Goal: Task Accomplishment & Management: Manage account settings

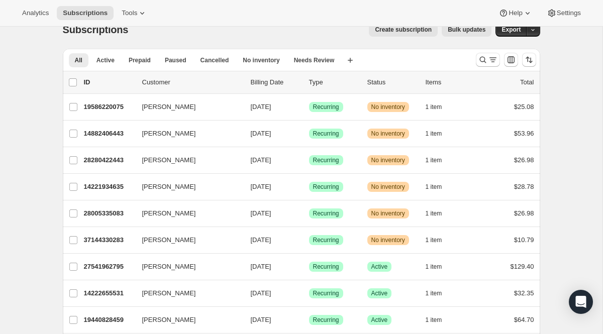
scroll to position [11, 0]
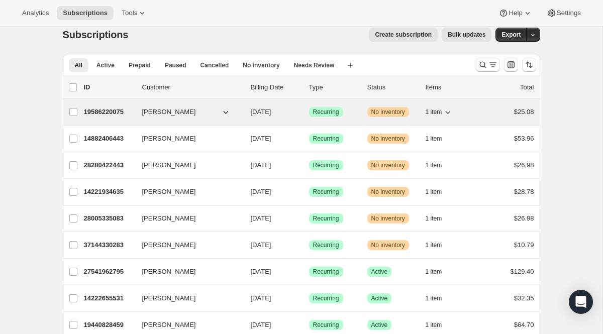
click at [377, 110] on span "No inventory" at bounding box center [389, 112] width 34 height 8
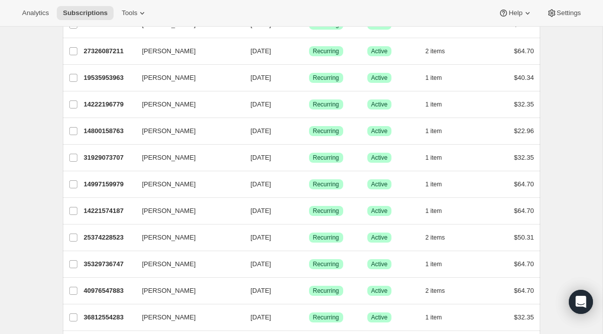
scroll to position [401, 0]
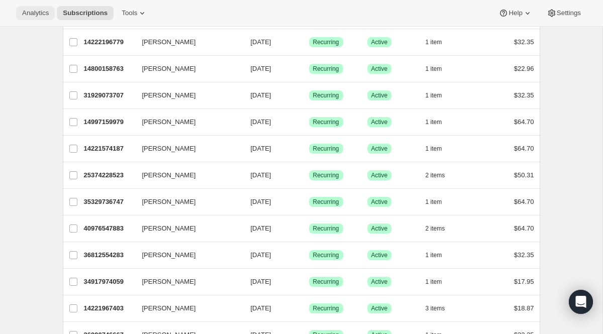
click at [28, 10] on span "Analytics" at bounding box center [35, 13] width 27 height 8
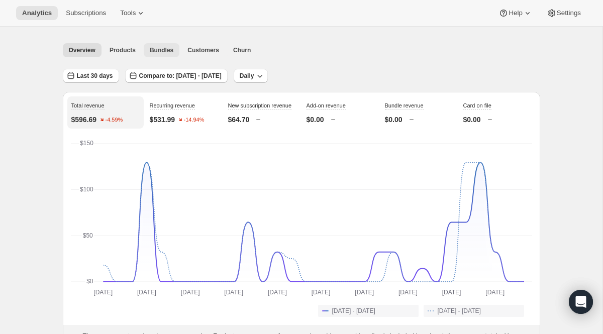
scroll to position [20, 0]
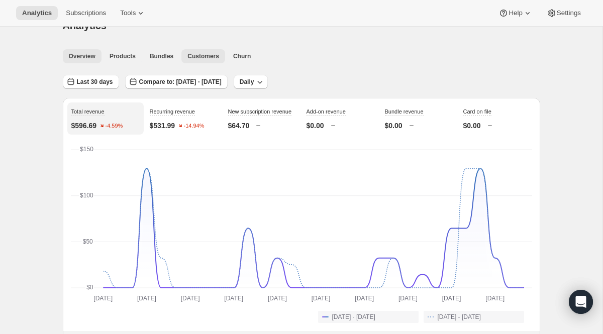
click at [190, 62] on button "Customers" at bounding box center [203, 56] width 44 height 14
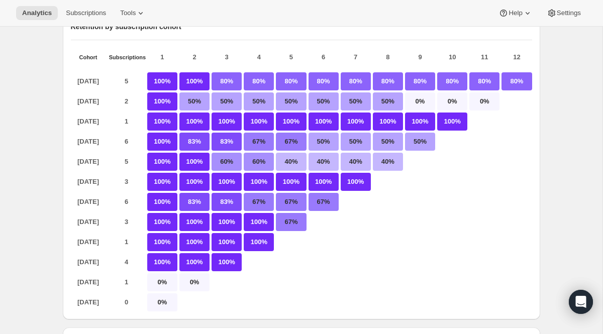
scroll to position [157, 0]
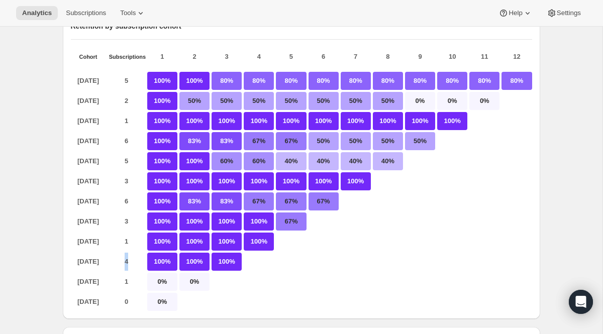
drag, startPoint x: 123, startPoint y: 260, endPoint x: 132, endPoint y: 260, distance: 9.0
click at [132, 260] on p "4" at bounding box center [126, 262] width 35 height 18
click at [127, 274] on p "1" at bounding box center [126, 282] width 35 height 18
click at [127, 294] on p "0" at bounding box center [126, 302] width 35 height 18
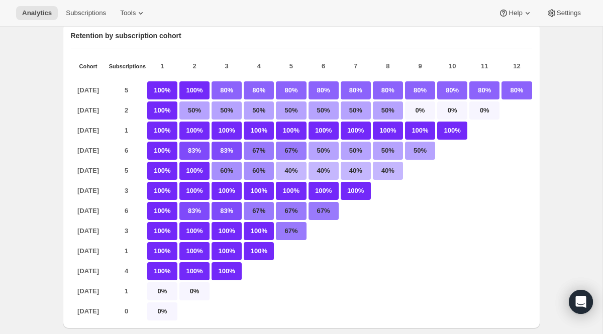
scroll to position [146, 0]
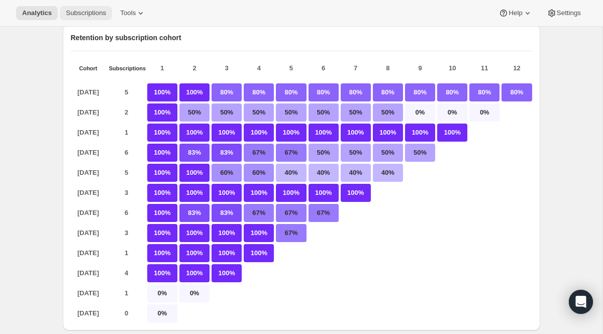
click at [97, 16] on span "Subscriptions" at bounding box center [86, 13] width 40 height 8
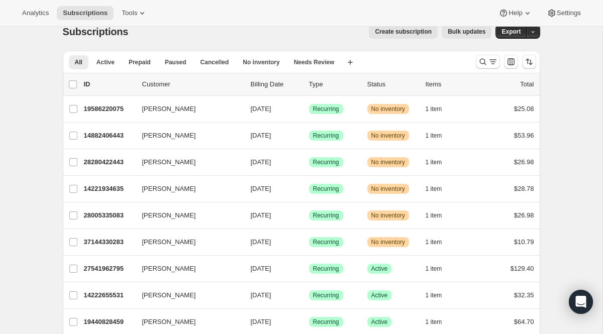
scroll to position [13, 0]
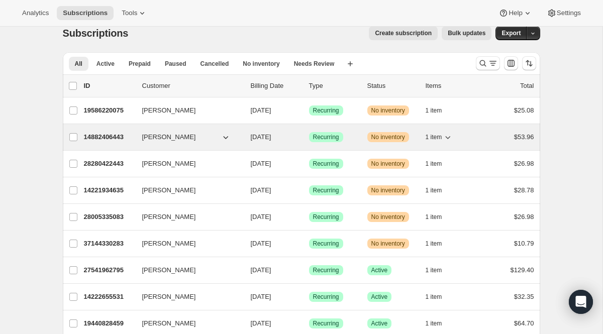
click at [451, 139] on icon "button" at bounding box center [448, 137] width 10 height 10
click at [448, 138] on icon "button" at bounding box center [448, 137] width 5 height 3
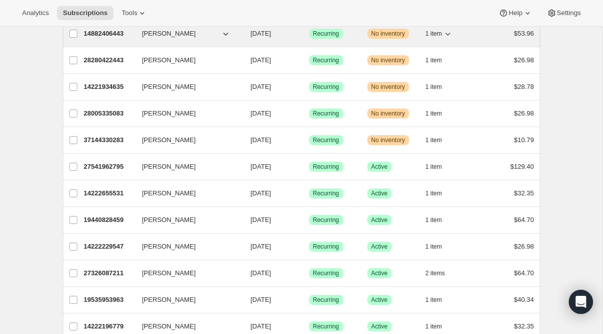
scroll to position [148, 0]
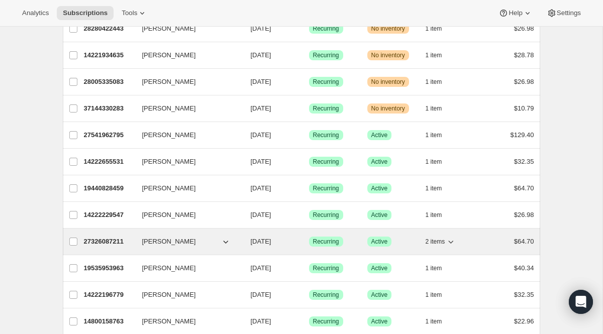
click at [456, 245] on icon "button" at bounding box center [451, 242] width 10 height 10
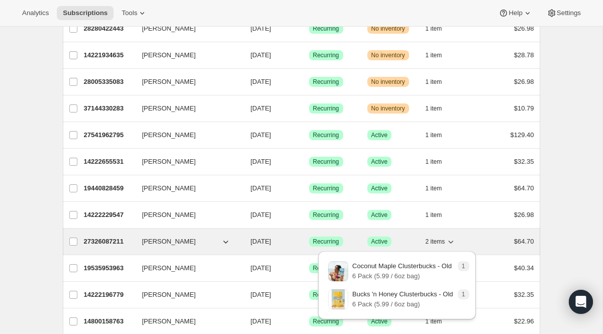
click at [456, 245] on icon "button" at bounding box center [451, 242] width 10 height 10
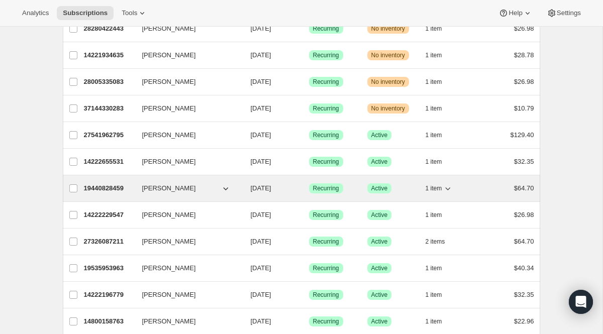
click at [448, 189] on icon "button" at bounding box center [448, 188] width 10 height 10
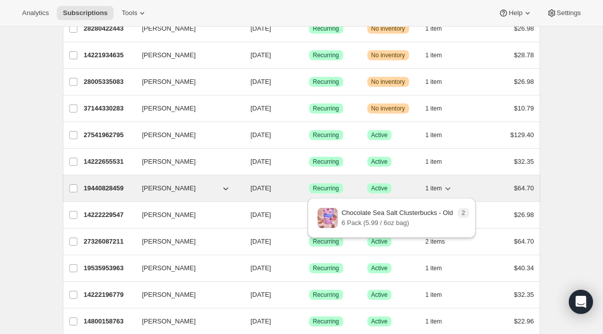
click at [448, 189] on icon "button" at bounding box center [448, 188] width 10 height 10
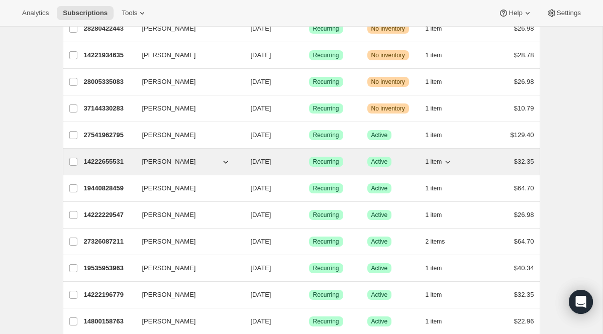
click at [447, 160] on icon "button" at bounding box center [448, 162] width 10 height 10
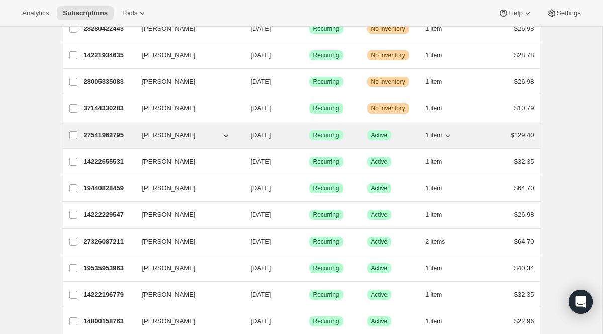
click at [447, 141] on button "1 item" at bounding box center [440, 135] width 28 height 14
click at [447, 138] on icon "button" at bounding box center [448, 135] width 10 height 10
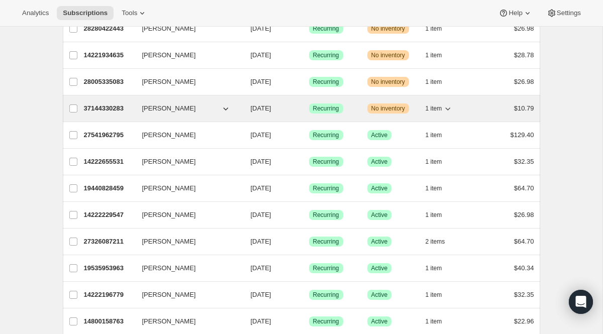
click at [448, 107] on icon "button" at bounding box center [448, 109] width 10 height 10
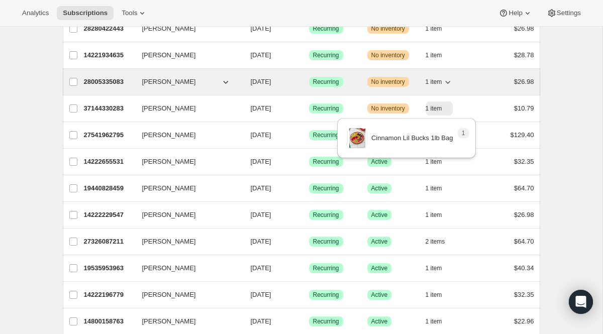
click at [451, 80] on icon "button" at bounding box center [448, 82] width 10 height 10
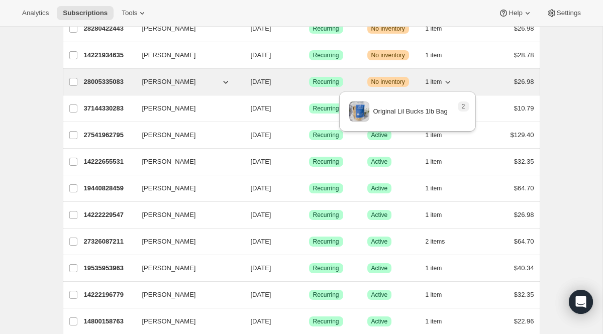
click at [451, 80] on icon "button" at bounding box center [448, 82] width 10 height 10
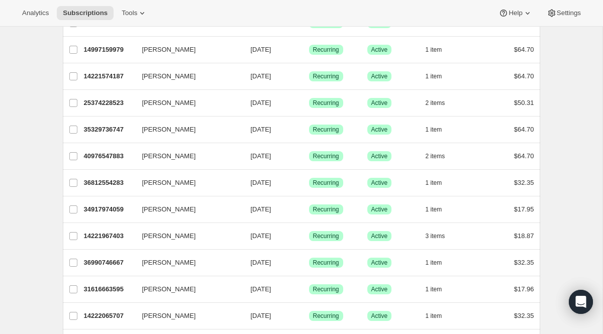
scroll to position [520, 0]
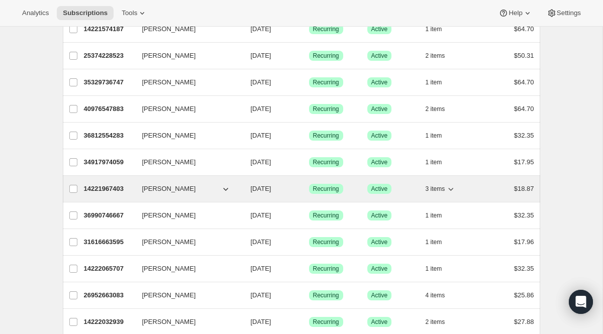
click at [453, 189] on icon "button" at bounding box center [451, 189] width 10 height 10
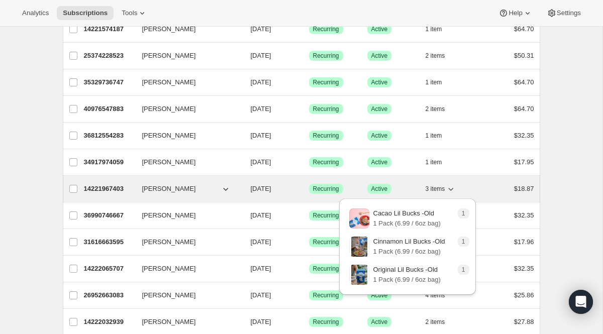
click at [453, 188] on icon "button" at bounding box center [451, 189] width 10 height 10
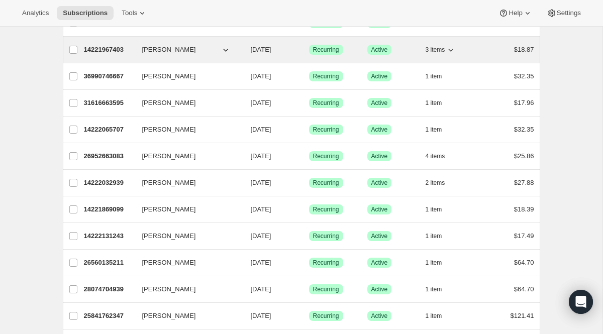
scroll to position [694, 0]
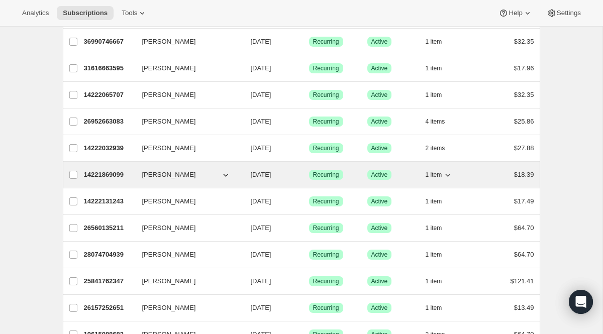
click at [449, 176] on icon "button" at bounding box center [448, 175] width 10 height 10
click at [449, 176] on icon "button" at bounding box center [448, 175] width 5 height 3
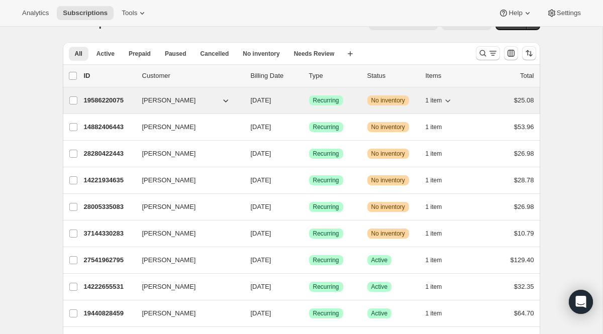
scroll to position [0, 0]
